Goal: Task Accomplishment & Management: Manage account settings

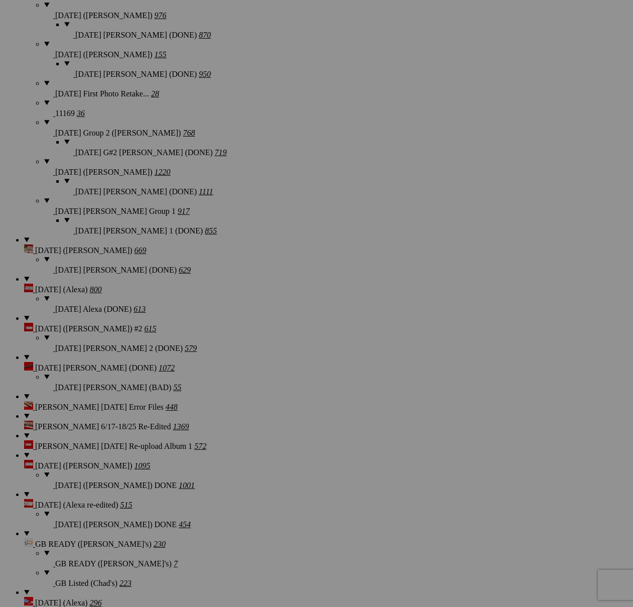
scroll to position [2197, 0]
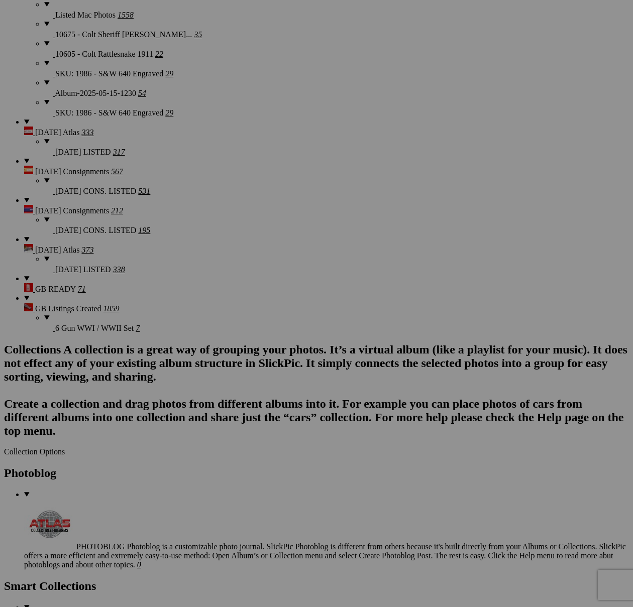
scroll to position [2269, 0]
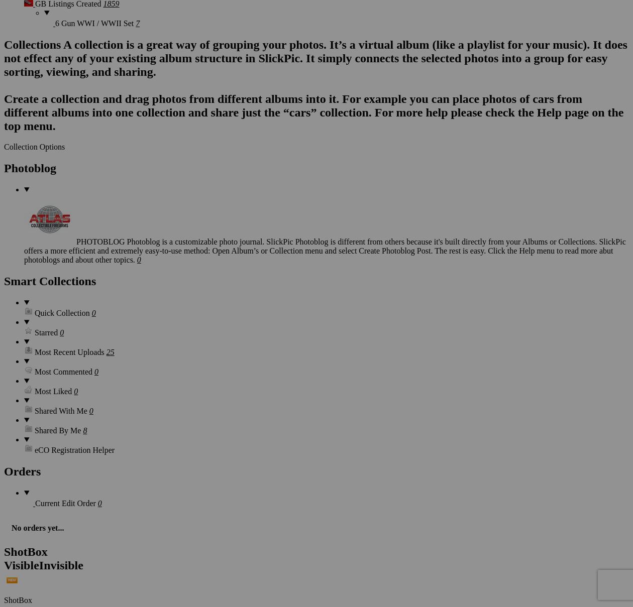
scroll to position [2711, 0]
type textarea "<!-- SlickPic.com image hosting. HTML Bulk Share code Starts Here --> <div styl…"
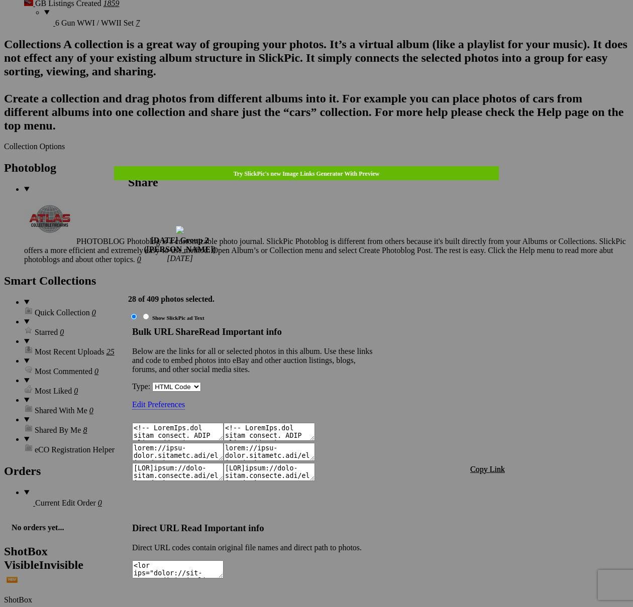
click at [496, 465] on span "Copy Link" at bounding box center [487, 469] width 35 height 9
click at [495, 465] on span "Copy Link" at bounding box center [487, 469] width 35 height 9
click at [327, 30] on div at bounding box center [316, 303] width 633 height 607
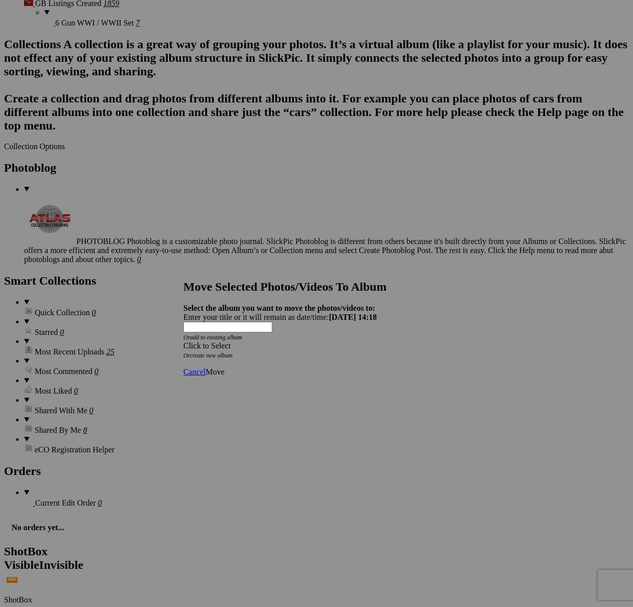
click at [365, 341] on div "Click to Select" at bounding box center [316, 345] width 266 height 9
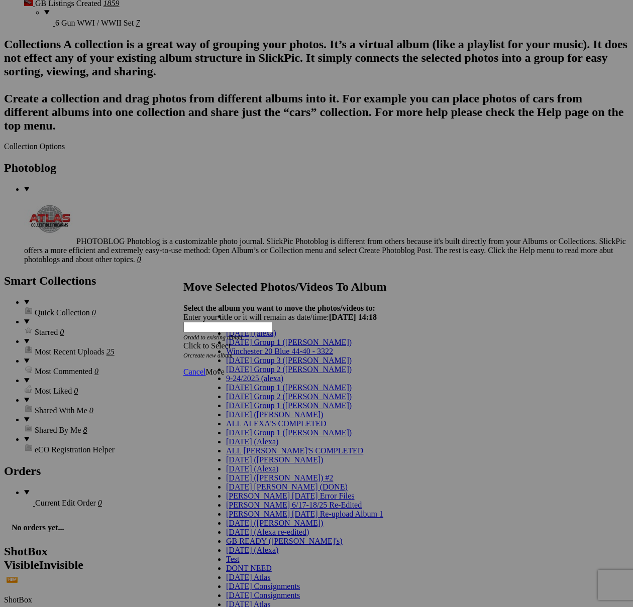
click at [276, 374] on link "[DATE] Group 2 ([PERSON_NAME])" at bounding box center [289, 369] width 126 height 9
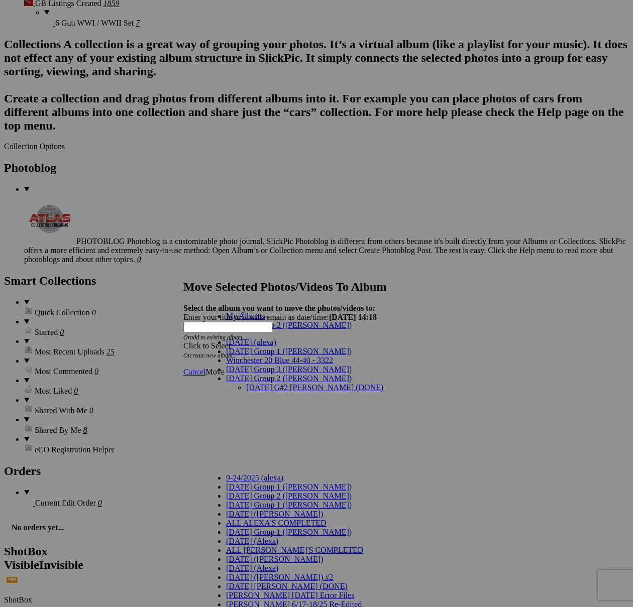
click at [264, 383] on link "[DATE] G#2 [PERSON_NAME] (DONE)" at bounding box center [314, 387] width 137 height 9
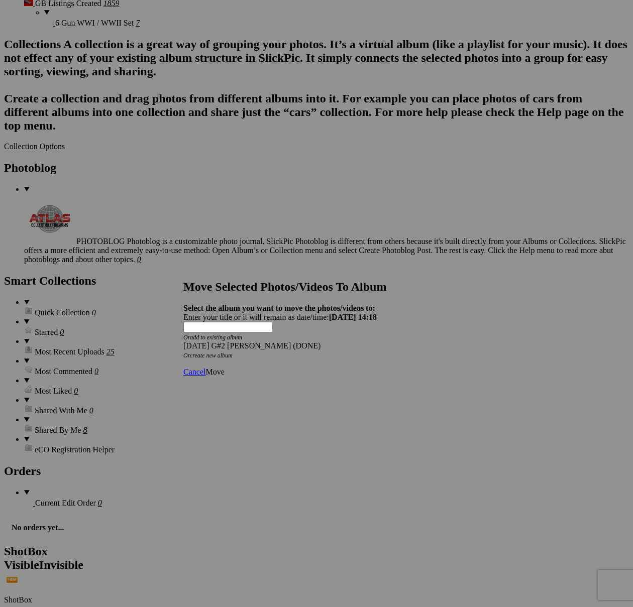
click at [224, 368] on span "Move" at bounding box center [214, 372] width 19 height 9
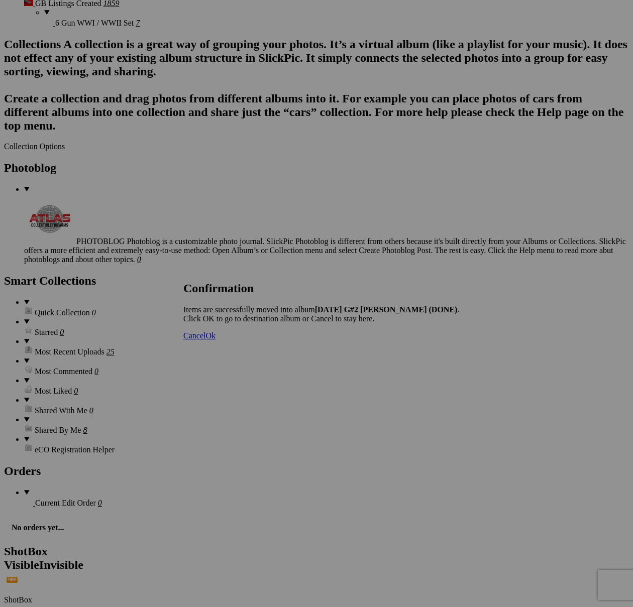
drag, startPoint x: 414, startPoint y: 348, endPoint x: 408, endPoint y: 335, distance: 14.4
click at [205, 340] on span "Cancel" at bounding box center [194, 335] width 22 height 9
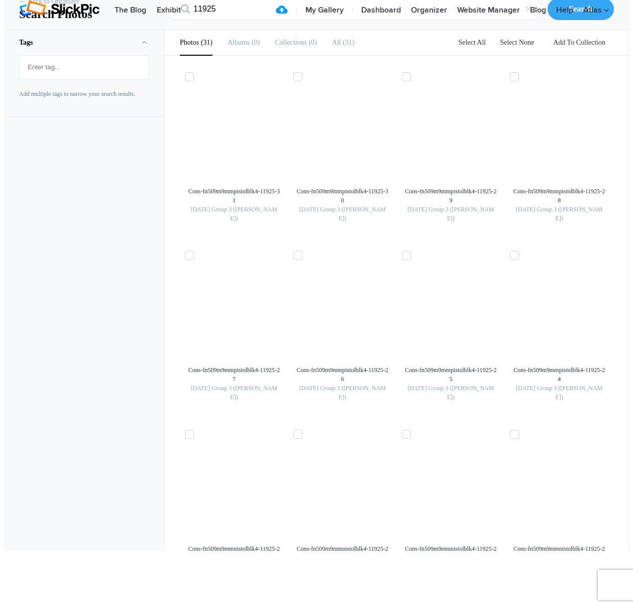
scroll to position [893, 0]
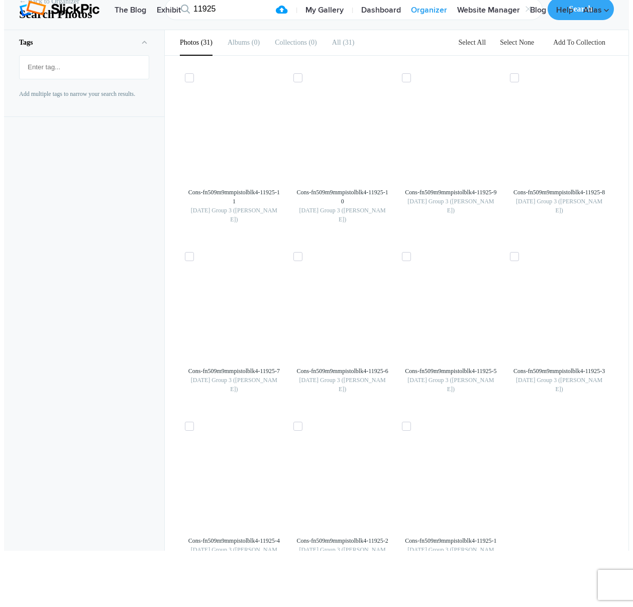
click at [425, 21] on link "Organizer" at bounding box center [429, 11] width 46 height 20
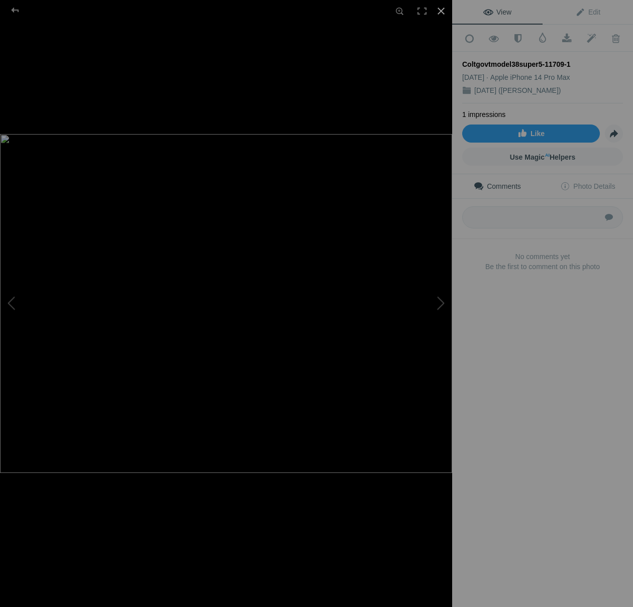
click at [441, 11] on div at bounding box center [441, 11] width 22 height 22
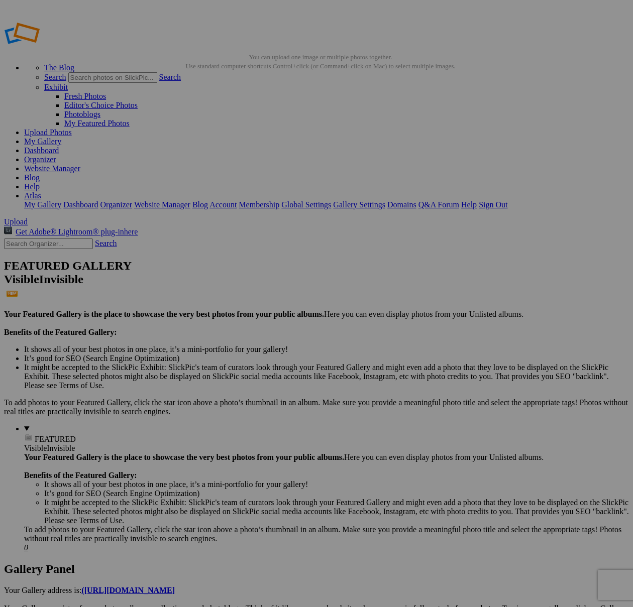
click at [70, 239] on input "text" at bounding box center [48, 244] width 89 height 11
type input "11709"
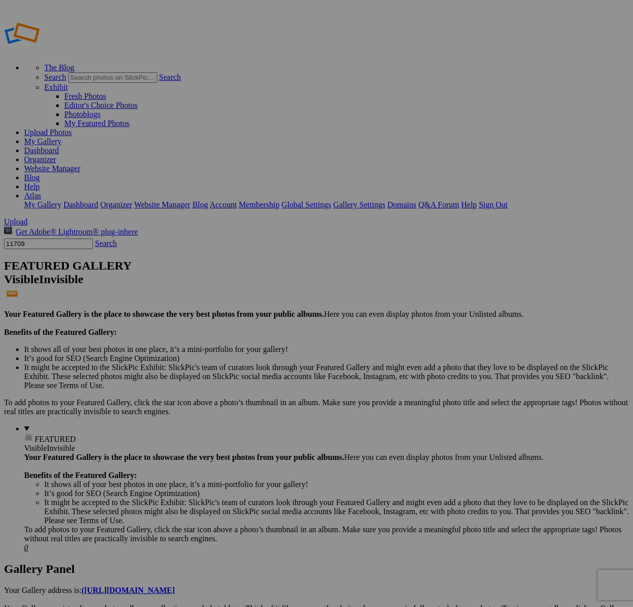
scroll to position [5, 0]
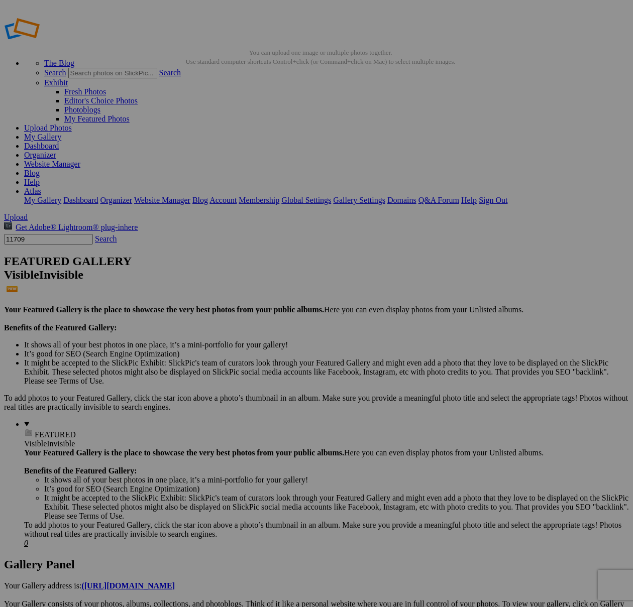
click at [28, 539] on span at bounding box center [28, 543] width 0 height 9
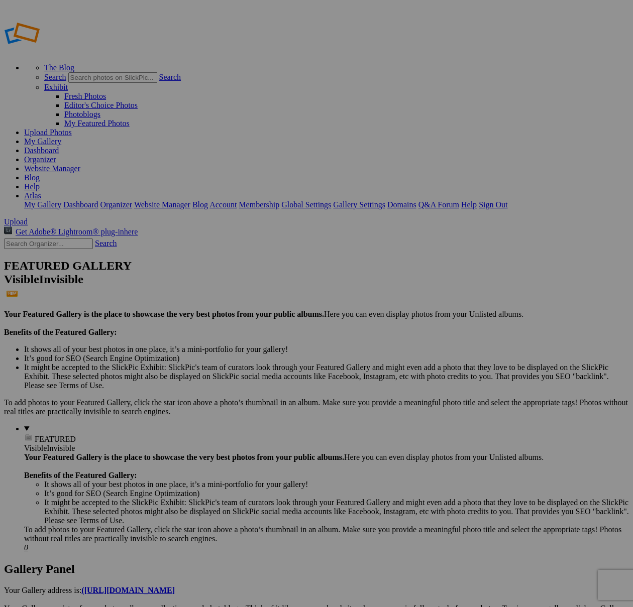
drag, startPoint x: 258, startPoint y: 315, endPoint x: 273, endPoint y: 333, distance: 23.9
click at [258, 317] on input "9/24/2025 (Alexa) (DONE)" at bounding box center [237, 322] width 109 height 11
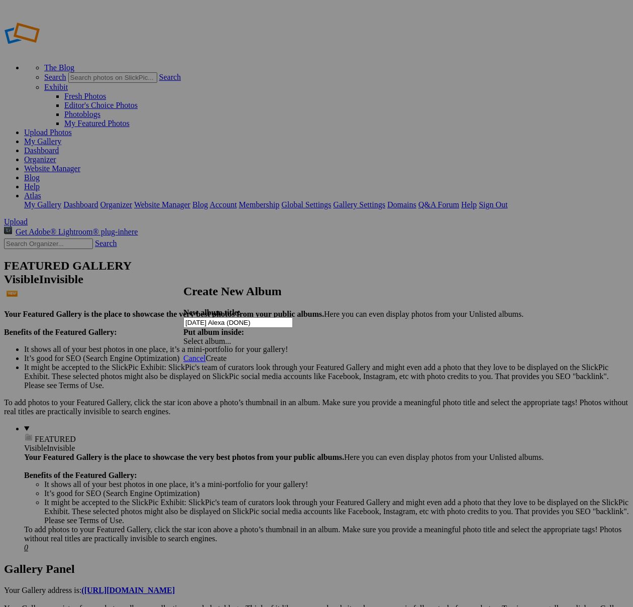
type input "[DATE] Alexa (DONE)"
click at [183, 337] on span at bounding box center [183, 341] width 0 height 9
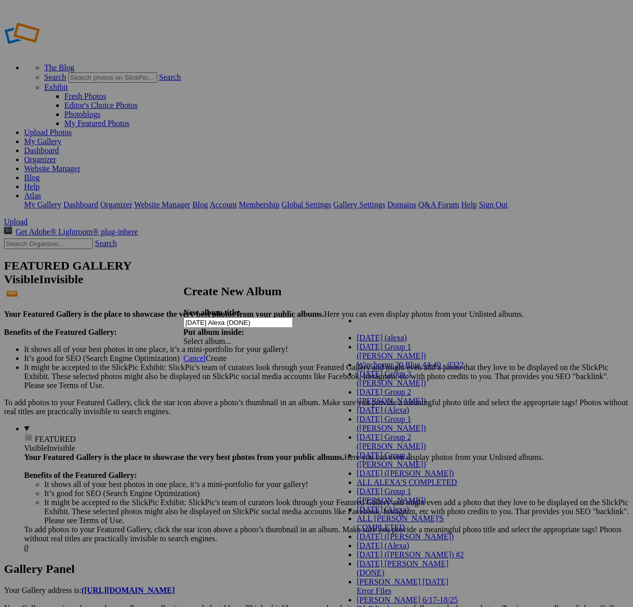
click at [244, 328] on strong "Put album inside:" at bounding box center [213, 332] width 61 height 9
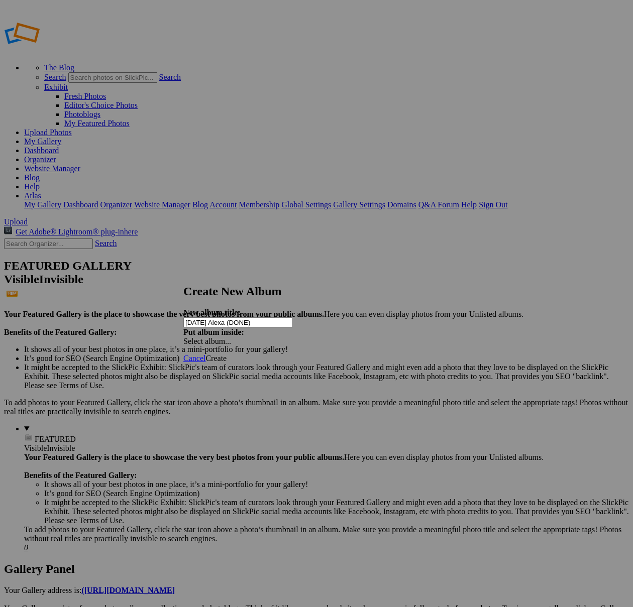
click at [226, 354] on span "Create" at bounding box center [215, 358] width 21 height 9
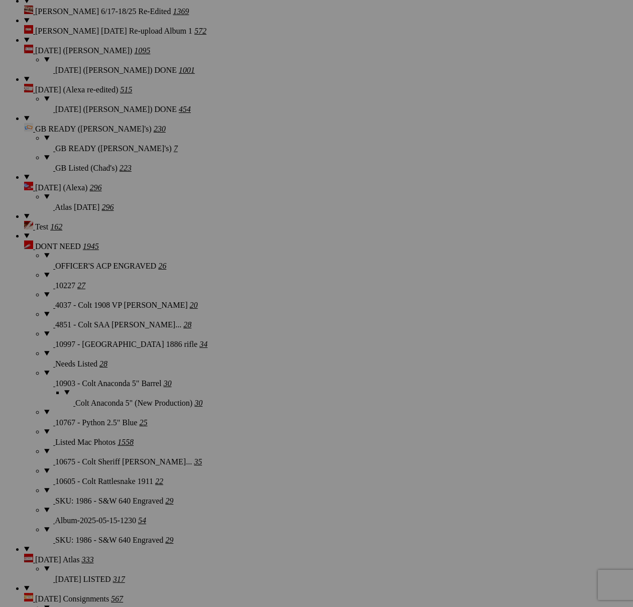
scroll to position [2038, 0]
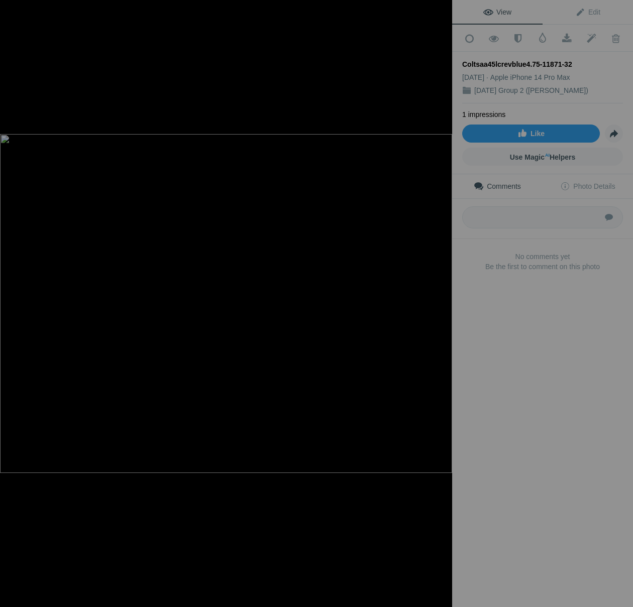
click at [444, 14] on div at bounding box center [441, 11] width 22 height 22
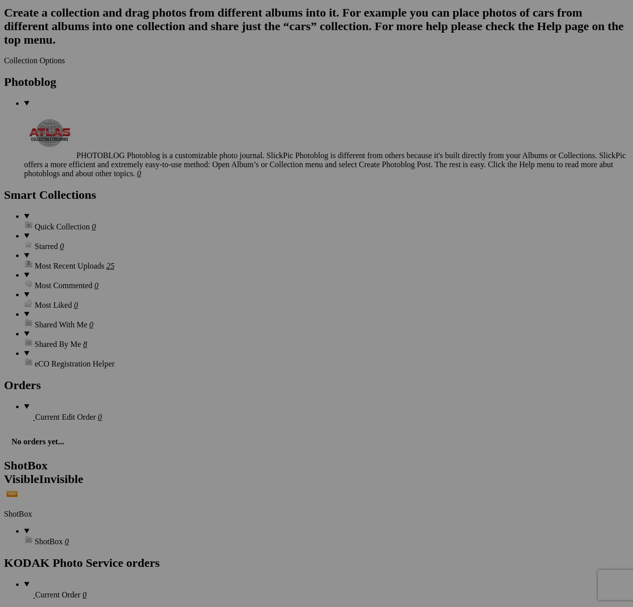
scroll to position [2866, 0]
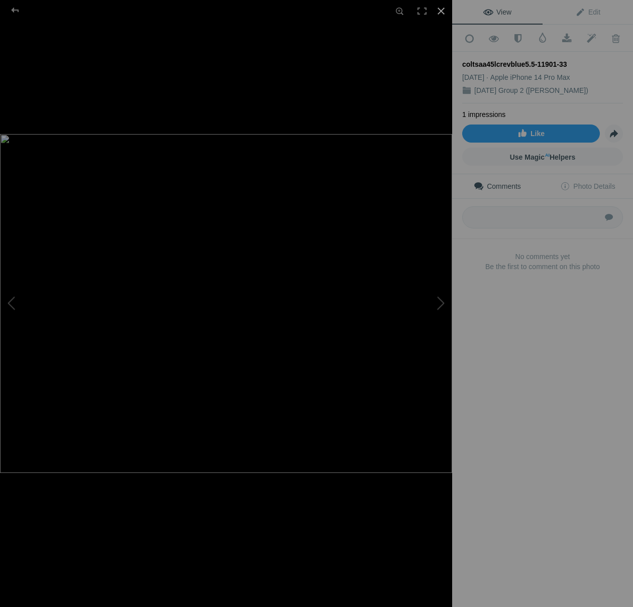
click at [442, 11] on div at bounding box center [441, 11] width 22 height 22
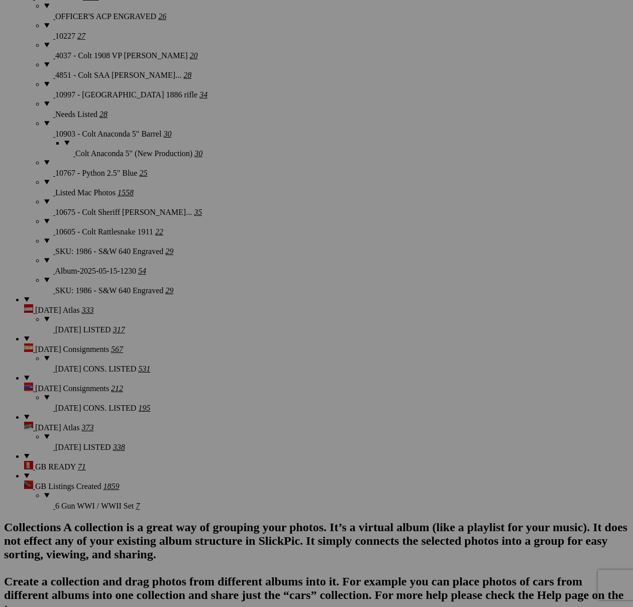
scroll to position [2200, 0]
